Goal: Check status: Check status

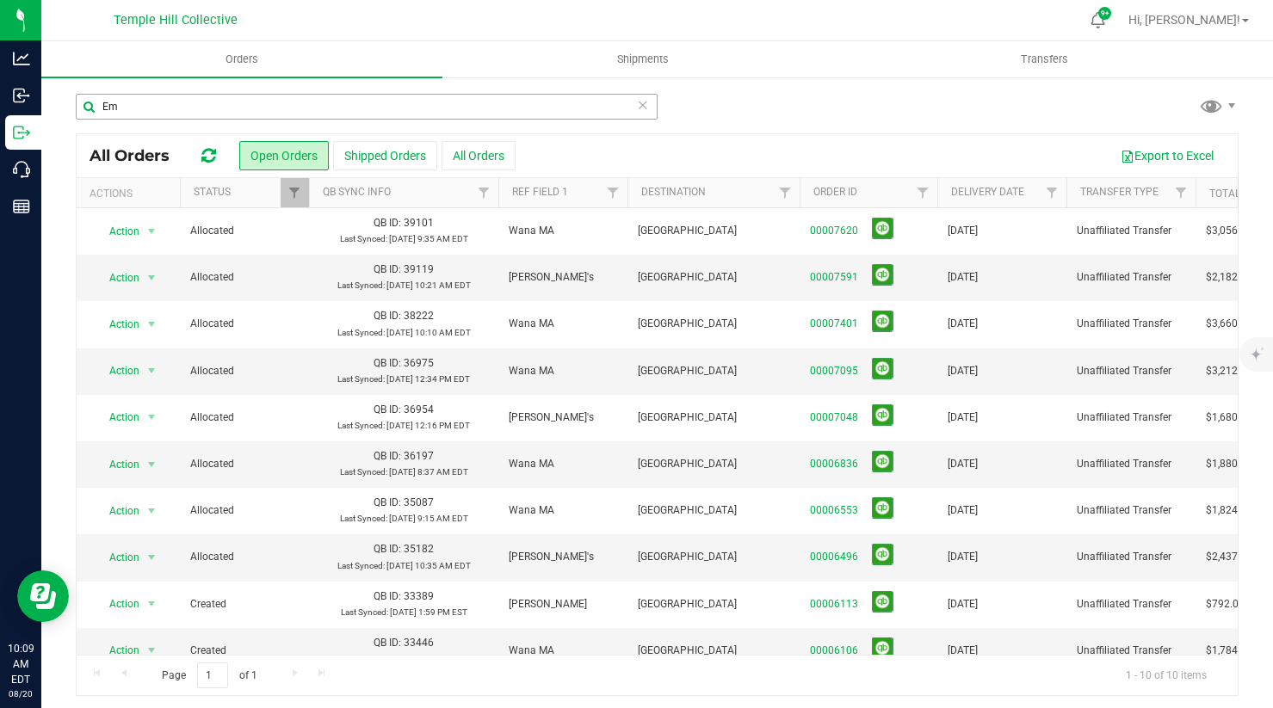
type input "E"
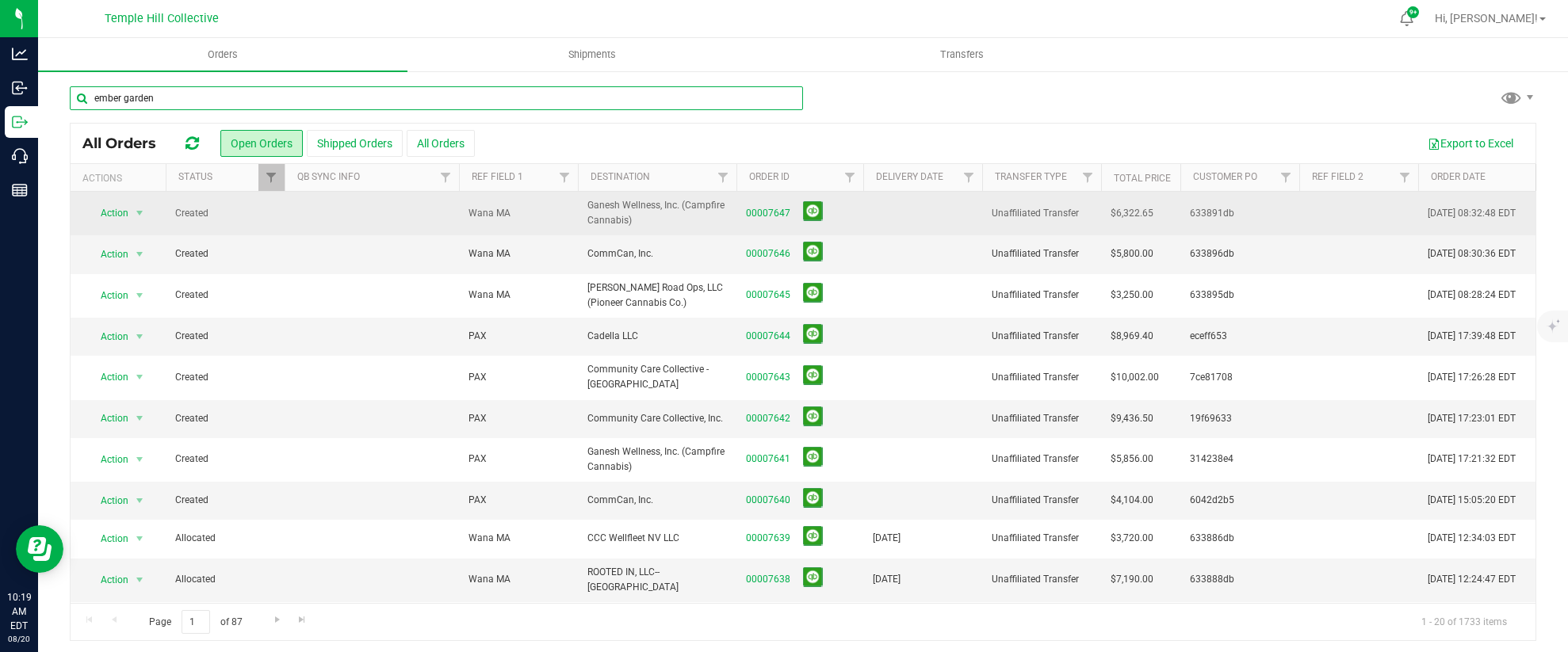
type input "ember gardens"
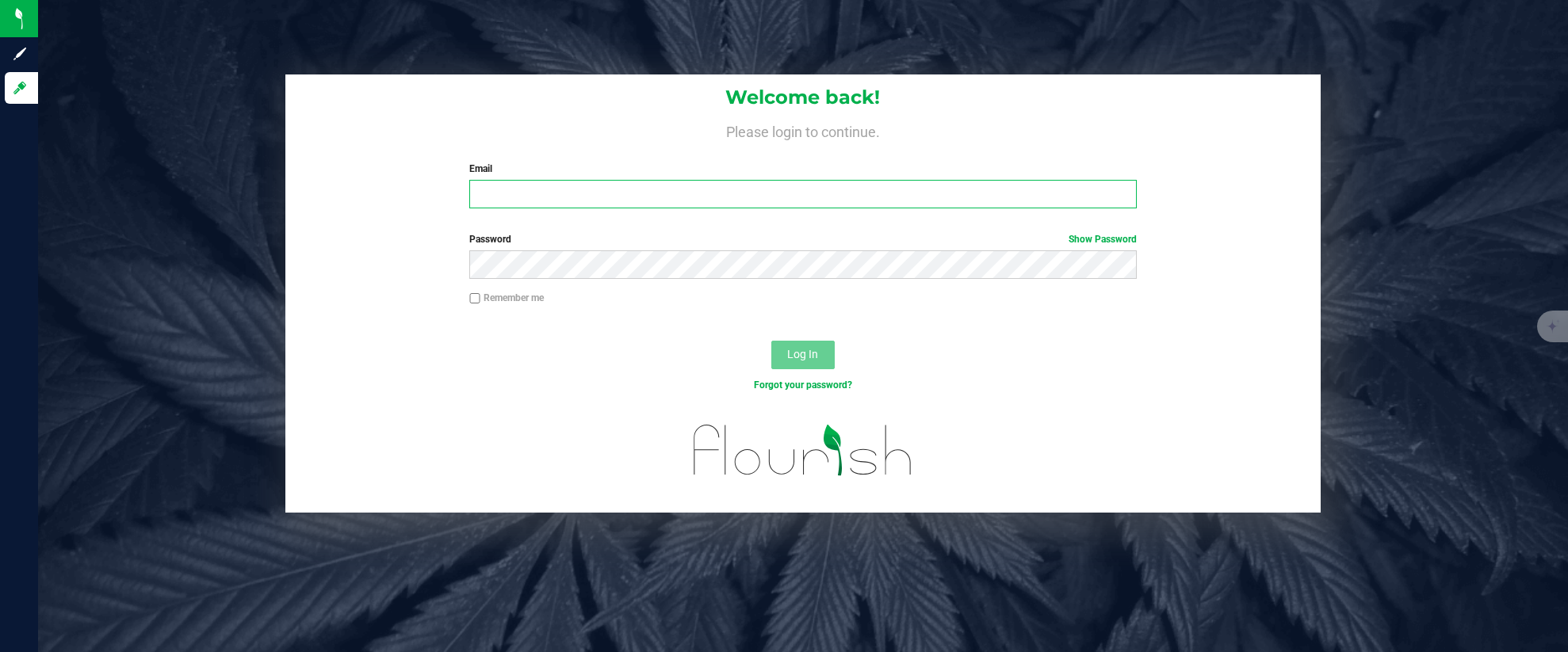
type input "[PERSON_NAME][EMAIL_ADDRESS][DOMAIN_NAME]"
click at [805, 357] on span "Log In" at bounding box center [803, 355] width 31 height 13
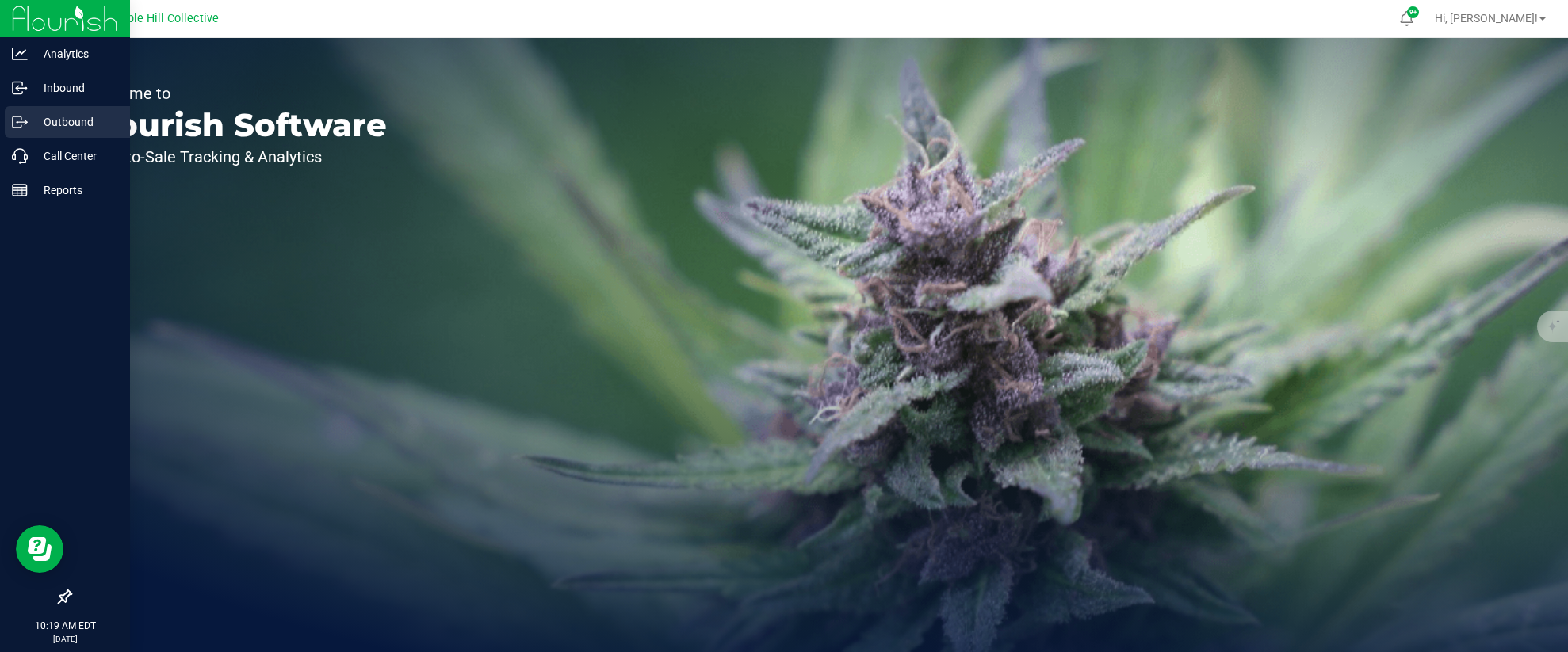
click at [18, 122] on icon at bounding box center [19, 122] width 16 height 16
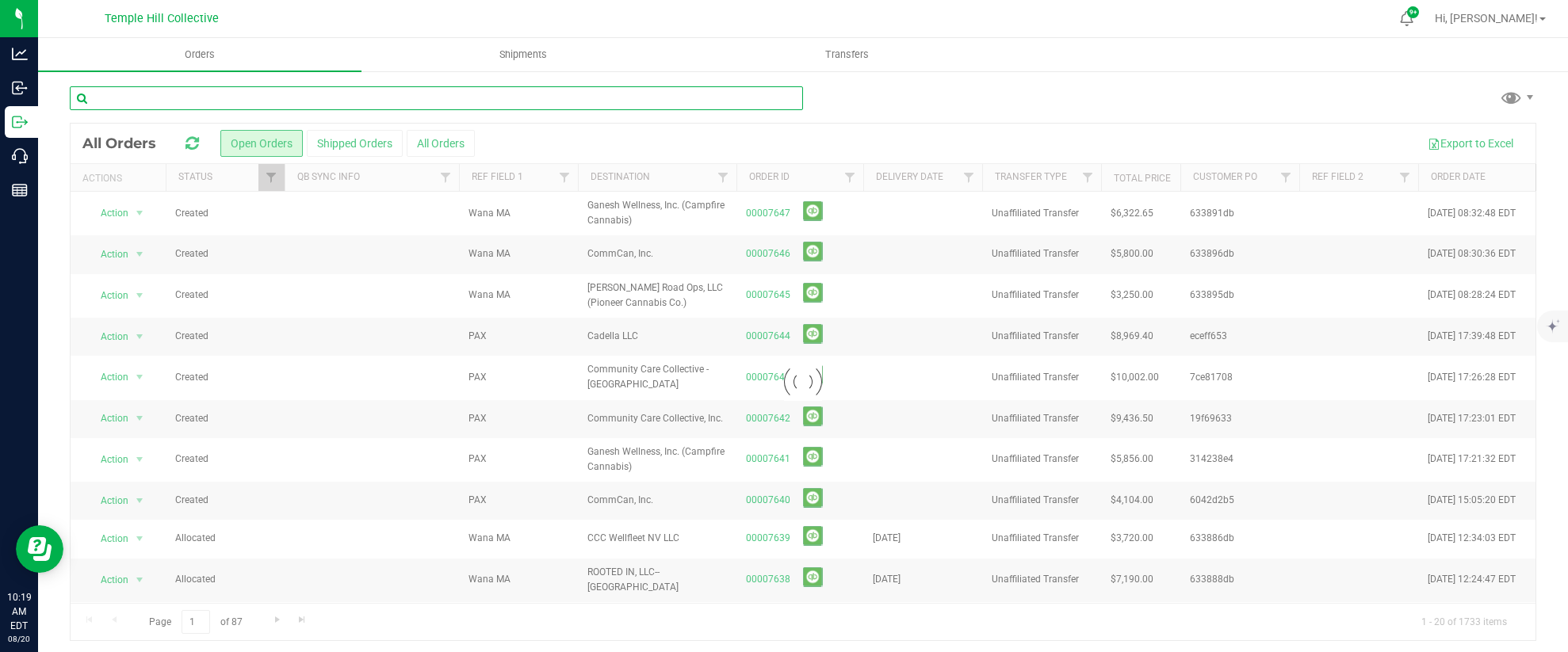
click at [170, 101] on input "text" at bounding box center [437, 99] width 733 height 24
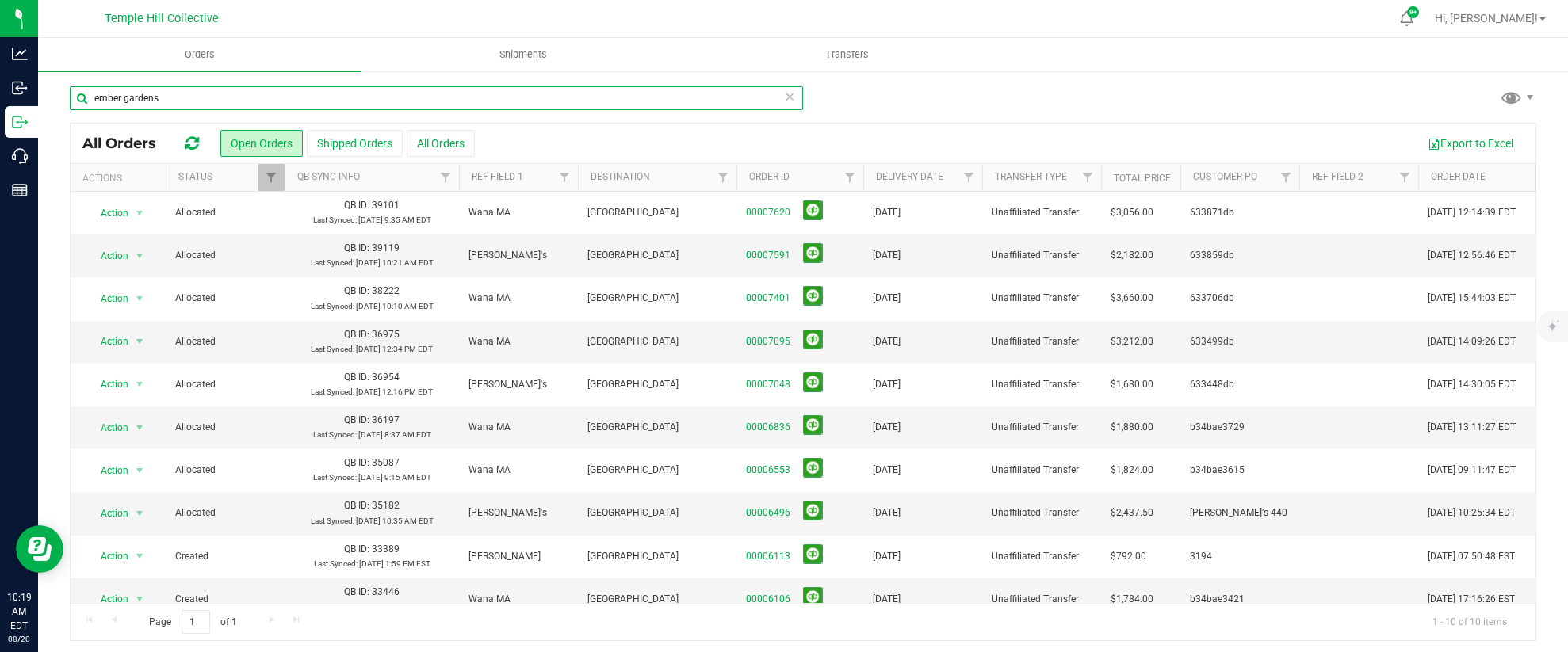
type input "ember gardens"
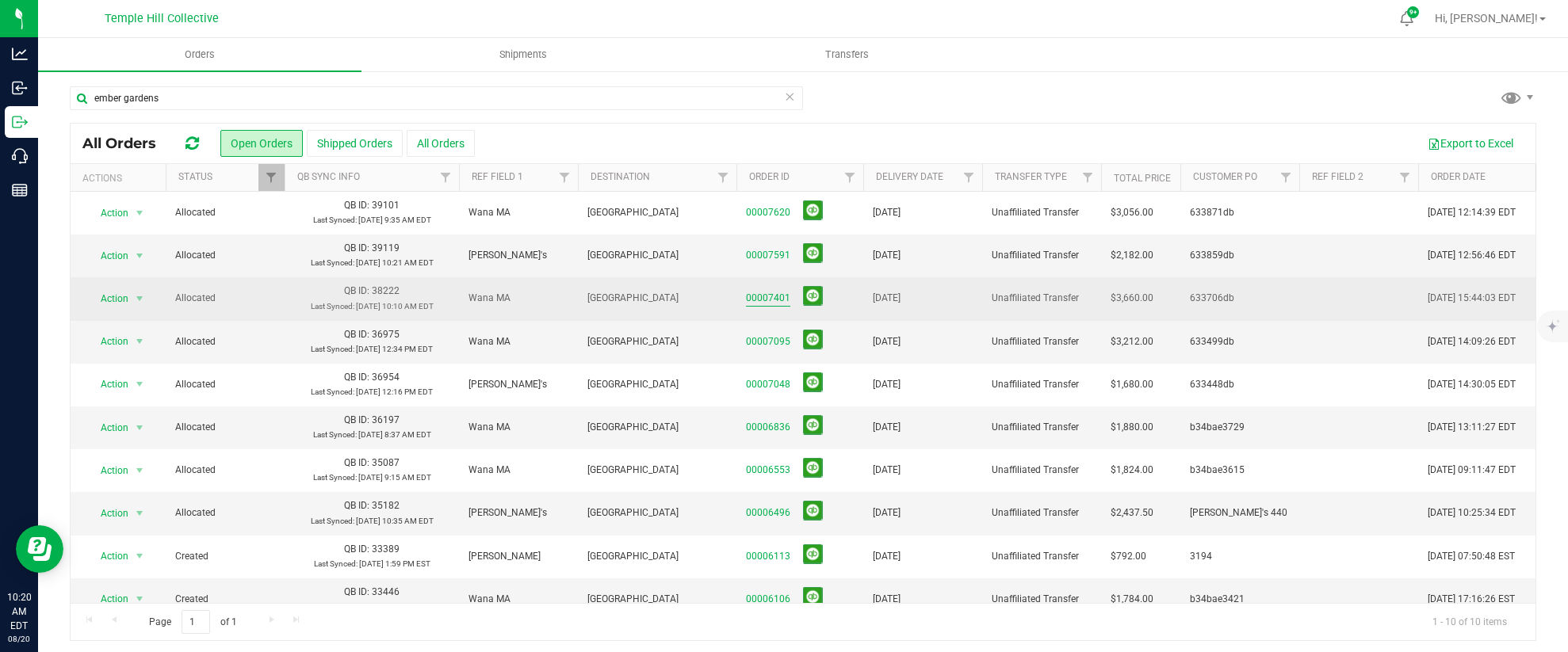
click at [763, 295] on link "00007401" at bounding box center [768, 298] width 44 height 15
